Goal: Find specific fact: Find specific fact

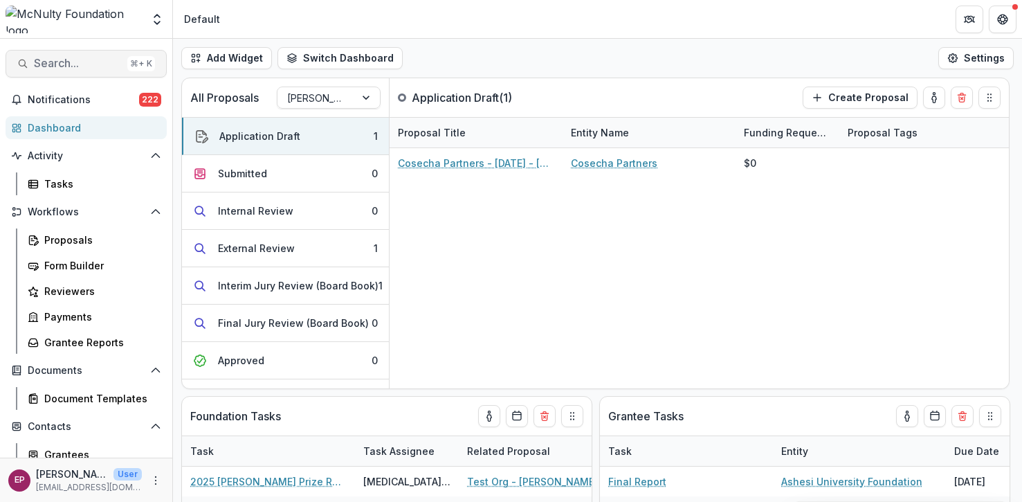
click at [53, 66] on span "Search..." at bounding box center [78, 63] width 88 height 13
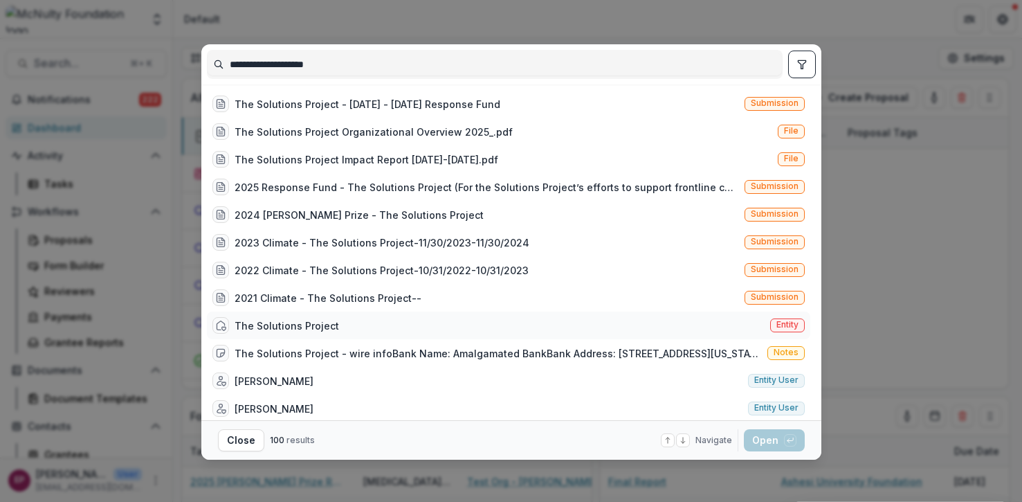
type input "**********"
click at [262, 326] on div "The Solutions Project" at bounding box center [287, 325] width 105 height 15
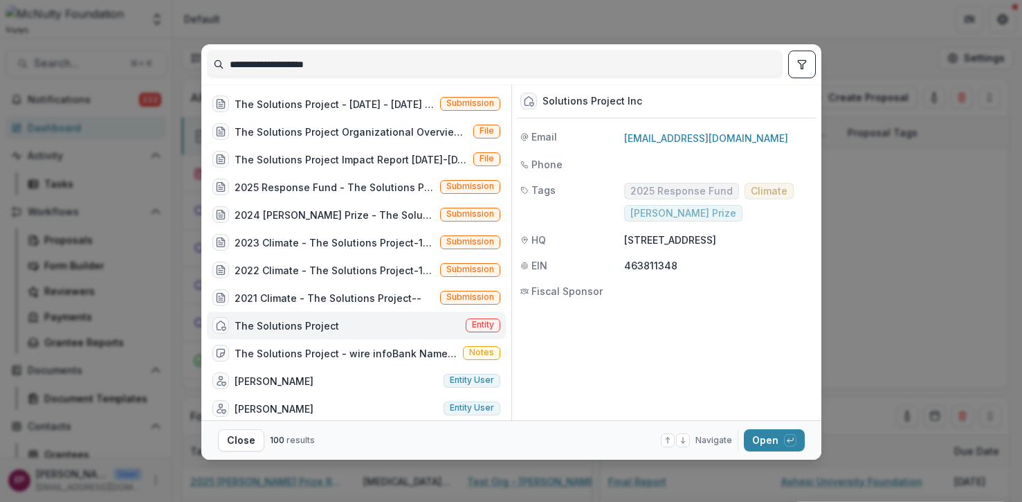
click at [262, 326] on div "The Solutions Project" at bounding box center [287, 325] width 105 height 15
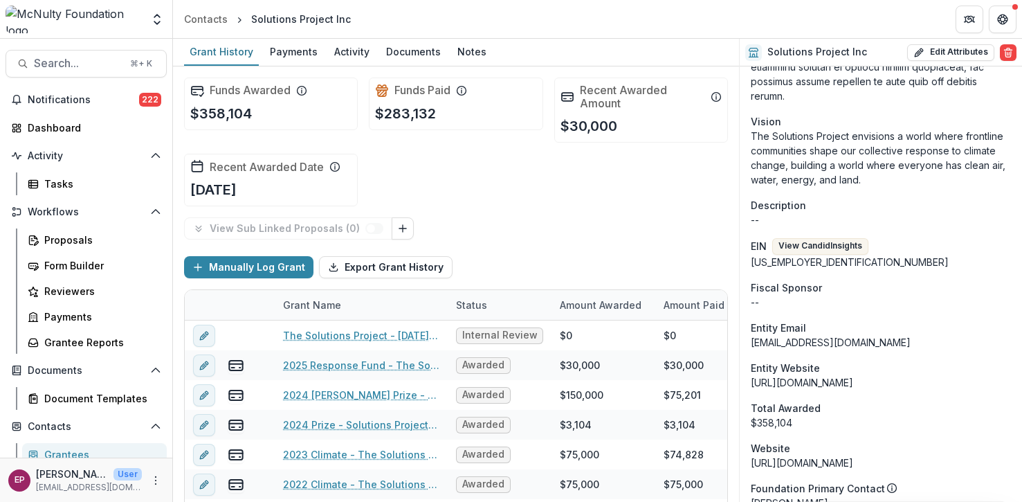
scroll to position [1765, 0]
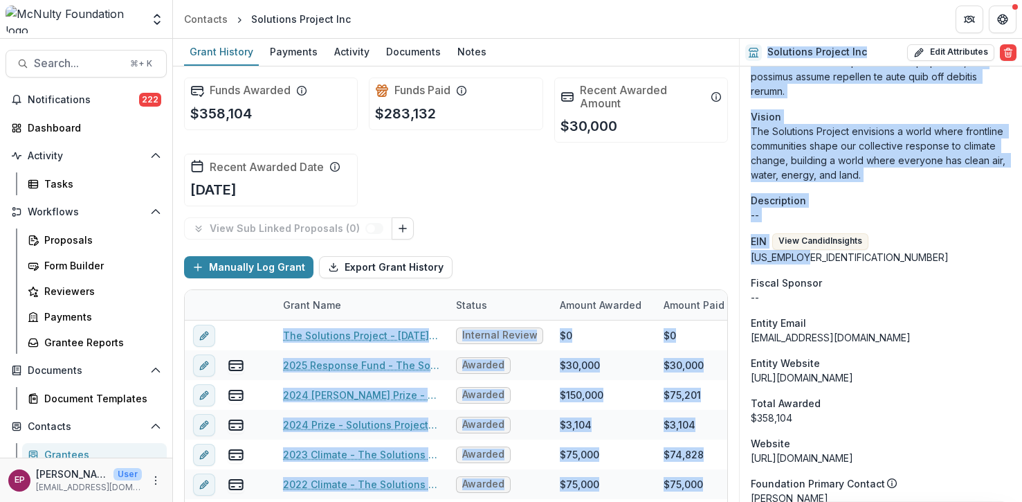
drag, startPoint x: 824, startPoint y: 226, endPoint x: 733, endPoint y: 226, distance: 90.7
click at [733, 226] on div "Grant History Payments Activity Documents Notes Funds Awarded $358,104 Funds Pa…" at bounding box center [597, 270] width 849 height 463
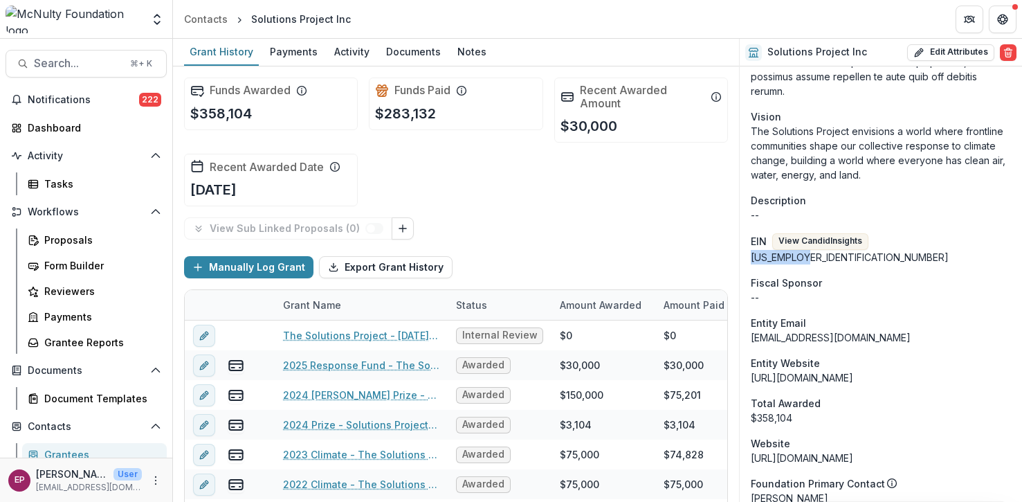
drag, startPoint x: 806, startPoint y: 230, endPoint x: 752, endPoint y: 230, distance: 54.0
click at [752, 250] on div "[US_EMPLOYER_IDENTIFICATION_NUMBER]" at bounding box center [881, 257] width 260 height 15
copy div "[US_EMPLOYER_IDENTIFICATION_NUMBER]"
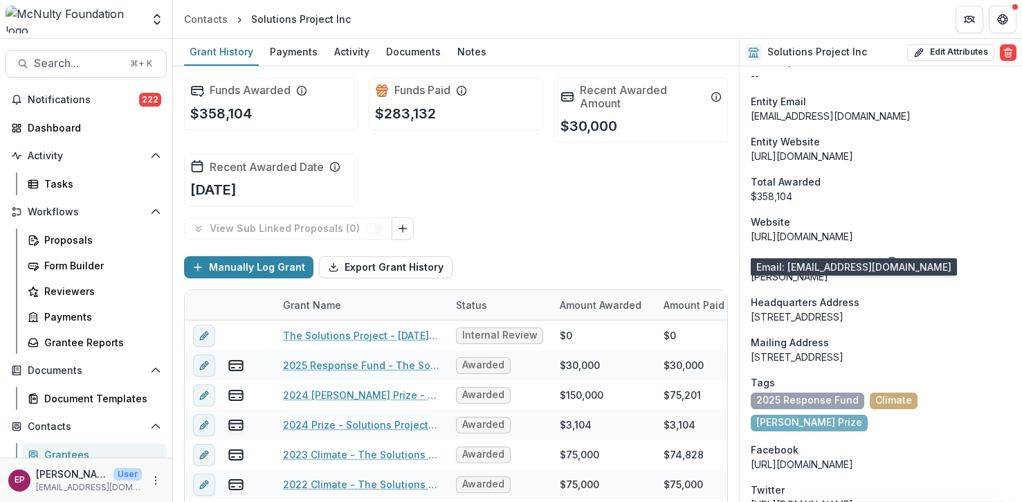
scroll to position [1998, 0]
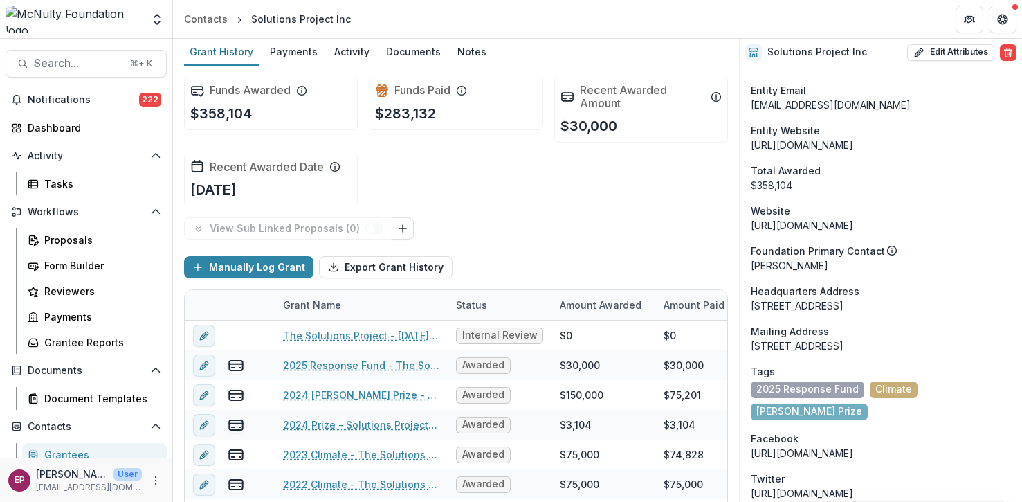
drag, startPoint x: 752, startPoint y: 318, endPoint x: 991, endPoint y: 316, distance: 239.5
click at [991, 338] on div "[STREET_ADDRESS]" at bounding box center [881, 345] width 260 height 15
copy div "[STREET_ADDRESS]"
